Goal: Information Seeking & Learning: Stay updated

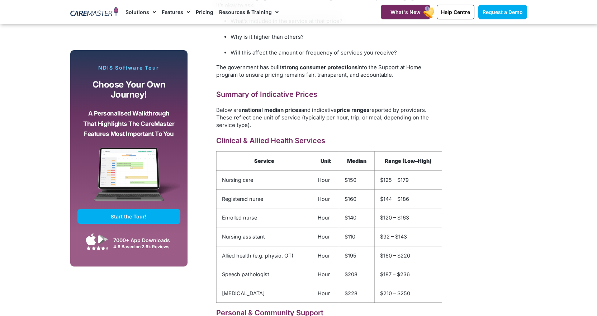
scroll to position [933, 0]
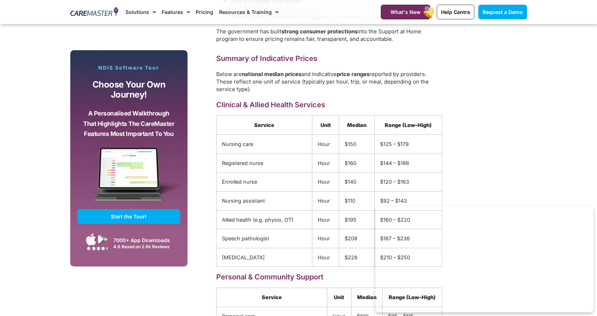
click at [556, 144] on section "Subscribe, Connect, Learn, Grow: Our Monthly Newsletter Delivers Care Industry …" at bounding box center [298, 48] width 597 height 1149
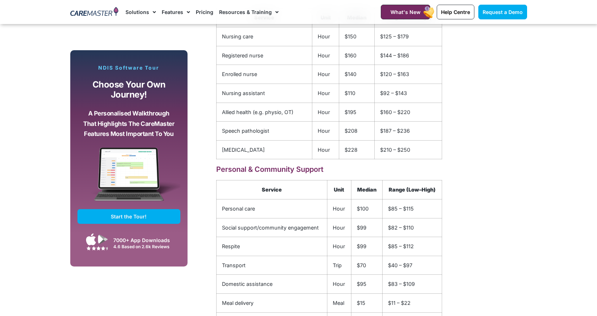
scroll to position [1004, 0]
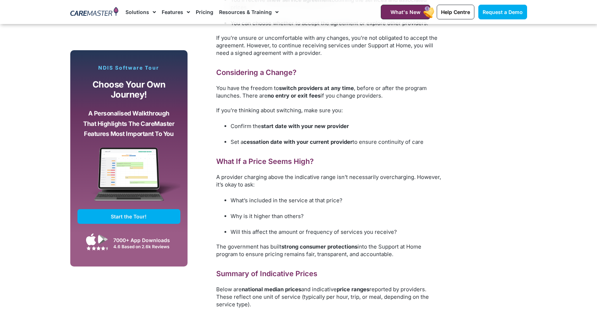
scroll to position [969, 0]
